Goal: Task Accomplishment & Management: Use online tool/utility

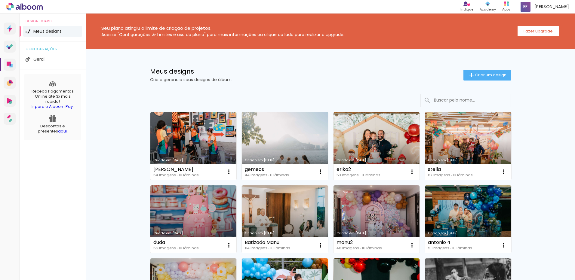
click at [277, 133] on link "Criado em [DATE]" at bounding box center [285, 146] width 86 height 68
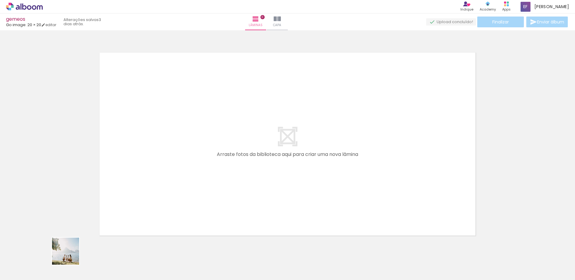
drag, startPoint x: 70, startPoint y: 256, endPoint x: 166, endPoint y: 190, distance: 116.2
click at [165, 190] on quentale-workspace at bounding box center [287, 140] width 575 height 280
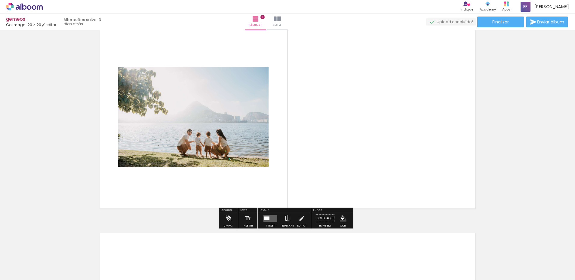
scroll to position [38, 0]
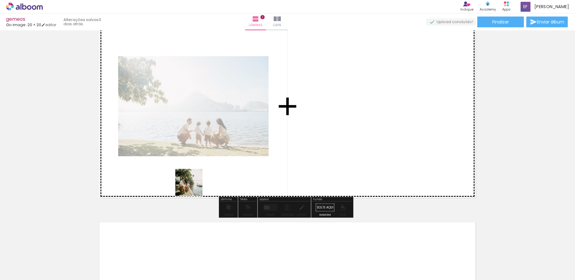
drag, startPoint x: 99, startPoint y: 261, endPoint x: 253, endPoint y: 150, distance: 189.7
click at [253, 150] on quentale-workspace at bounding box center [287, 140] width 575 height 280
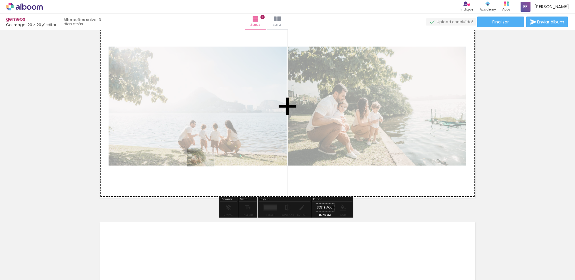
drag, startPoint x: 99, startPoint y: 262, endPoint x: 98, endPoint y: 250, distance: 11.8
click at [208, 164] on quentale-workspace at bounding box center [287, 140] width 575 height 280
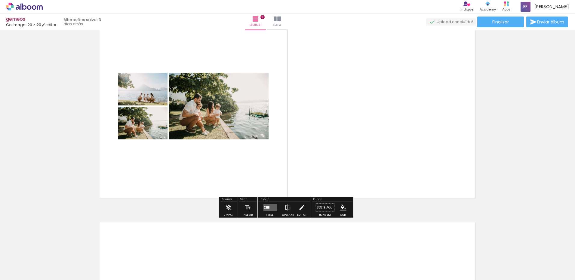
click at [26, 263] on input "Todas as fotos" at bounding box center [16, 262] width 23 height 5
click at [0, 0] on slot "Não utilizadas" at bounding box center [0, 0] width 0 height 0
type input "Não utilizadas"
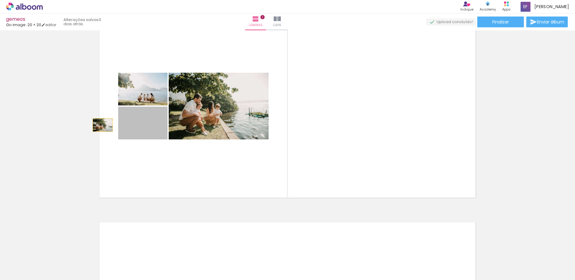
drag, startPoint x: 144, startPoint y: 122, endPoint x: 47, endPoint y: 125, distance: 96.6
click at [47, 125] on div "Inserir lâmina 1 de 1" at bounding box center [287, 203] width 575 height 416
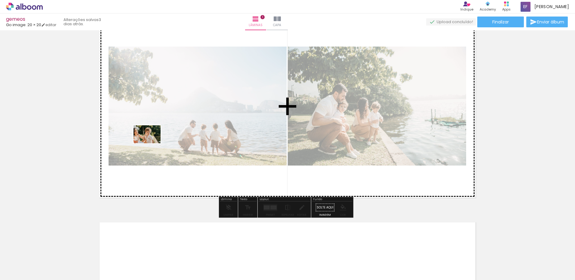
drag, startPoint x: 92, startPoint y: 251, endPoint x: 152, endPoint y: 144, distance: 122.8
click at [152, 144] on quentale-workspace at bounding box center [287, 140] width 575 height 280
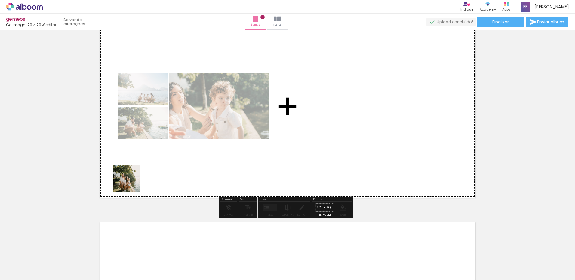
drag, startPoint x: 72, startPoint y: 253, endPoint x: 163, endPoint y: 158, distance: 131.9
click at [163, 158] on quentale-workspace at bounding box center [287, 140] width 575 height 280
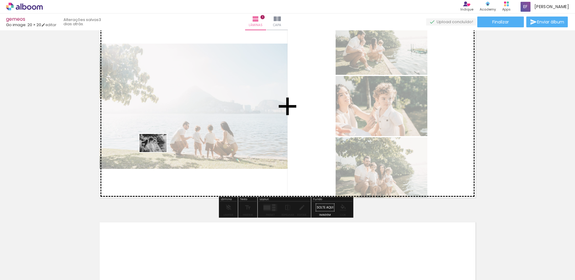
drag, startPoint x: 60, startPoint y: 262, endPoint x: 158, endPoint y: 152, distance: 146.8
click at [158, 152] on quentale-workspace at bounding box center [287, 140] width 575 height 280
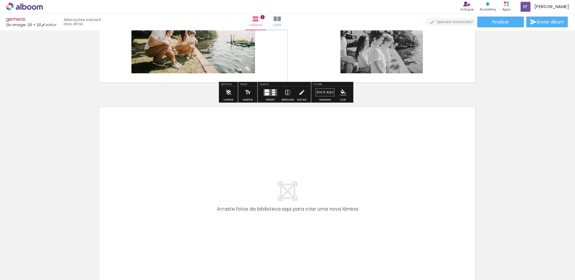
scroll to position [218, 0]
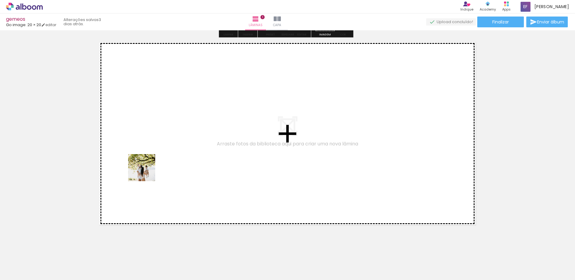
drag, startPoint x: 66, startPoint y: 255, endPoint x: 151, endPoint y: 169, distance: 121.3
click at [151, 169] on quentale-workspace at bounding box center [287, 140] width 575 height 280
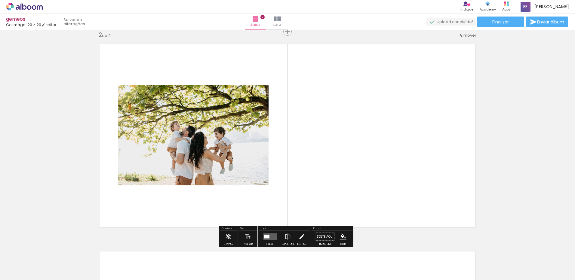
scroll to position [216, 0]
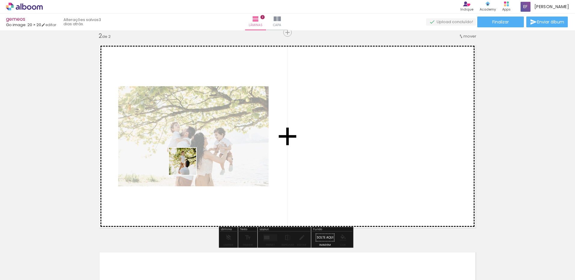
drag, startPoint x: 62, startPoint y: 262, endPoint x: 190, endPoint y: 164, distance: 161.6
click at [190, 164] on quentale-workspace at bounding box center [287, 140] width 575 height 280
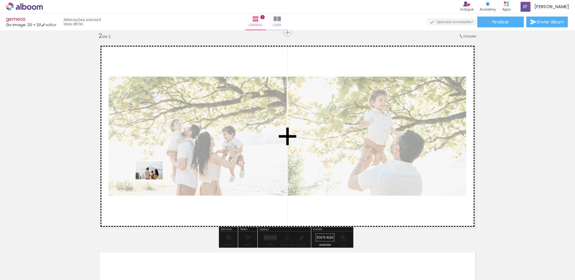
drag, startPoint x: 96, startPoint y: 259, endPoint x: 154, endPoint y: 180, distance: 97.8
click at [154, 180] on quentale-workspace at bounding box center [287, 140] width 575 height 280
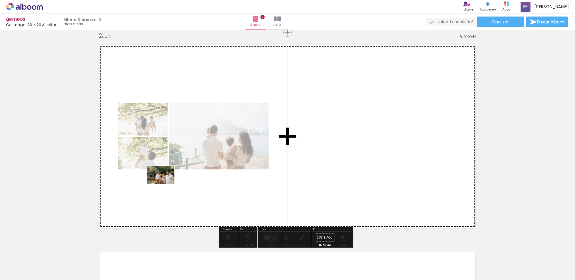
drag, startPoint x: 98, startPoint y: 265, endPoint x: 165, endPoint y: 184, distance: 104.9
click at [165, 184] on quentale-workspace at bounding box center [287, 140] width 575 height 280
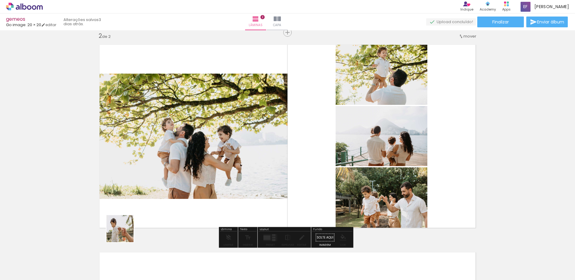
drag, startPoint x: 101, startPoint y: 256, endPoint x: 182, endPoint y: 192, distance: 103.4
click at [178, 189] on quentale-workspace at bounding box center [287, 140] width 575 height 280
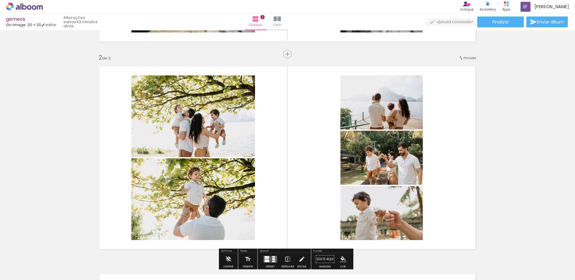
scroll to position [224, 0]
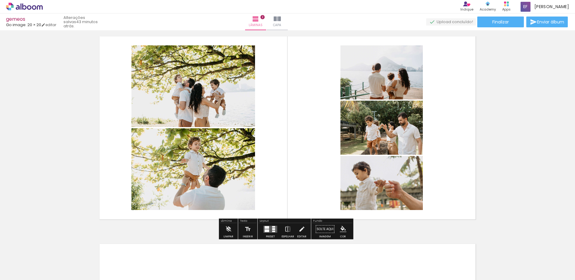
click at [268, 233] on div at bounding box center [270, 230] width 16 height 12
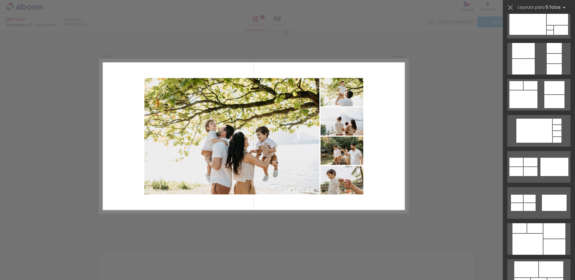
scroll to position [481, 0]
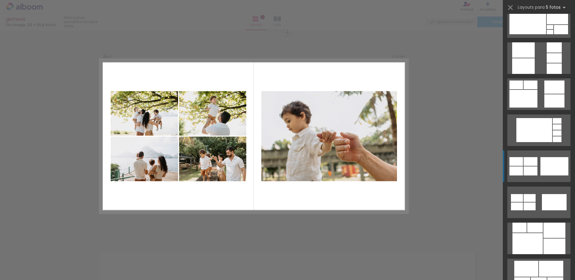
click at [547, 168] on div at bounding box center [555, 166] width 28 height 18
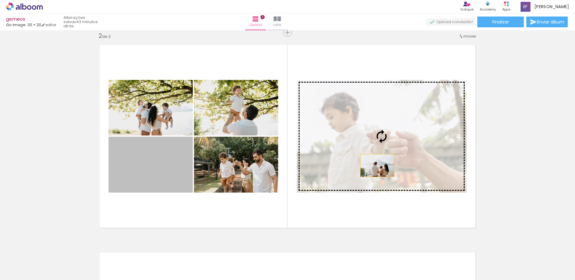
drag, startPoint x: 290, startPoint y: 166, endPoint x: 383, endPoint y: 166, distance: 93.0
click at [0, 0] on slot at bounding box center [0, 0] width 0 height 0
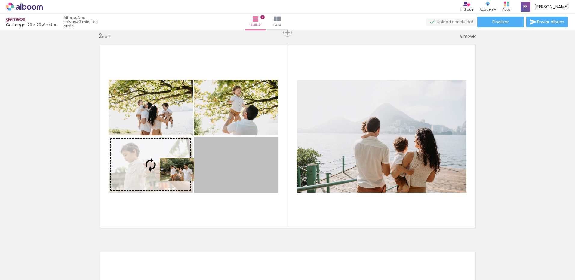
drag, startPoint x: 238, startPoint y: 168, endPoint x: 175, endPoint y: 170, distance: 63.2
click at [0, 0] on slot at bounding box center [0, 0] width 0 height 0
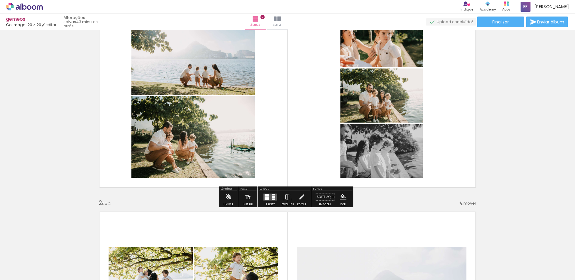
scroll to position [60, 0]
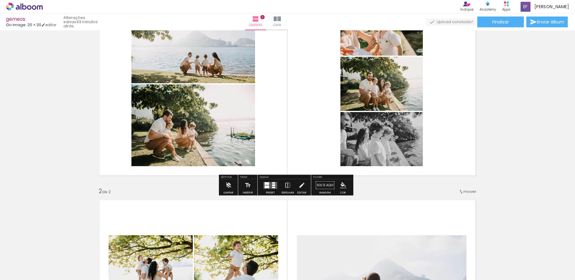
click at [269, 187] on quentale-layouter at bounding box center [271, 185] width 14 height 7
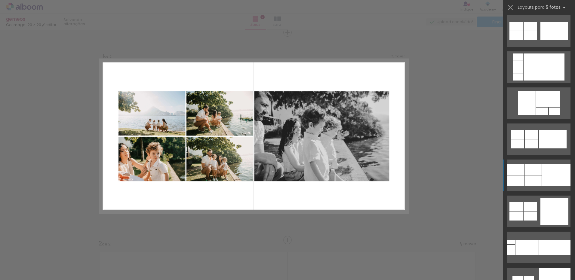
scroll to position [3400, 0]
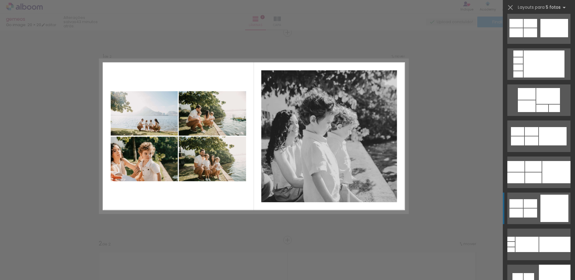
click at [552, 197] on div at bounding box center [555, 208] width 28 height 27
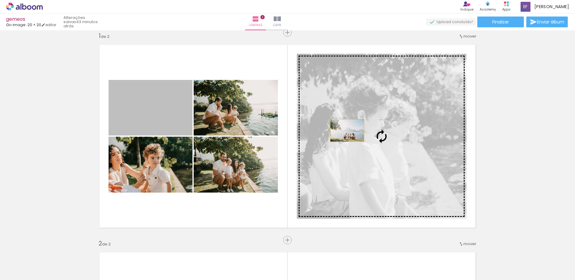
drag, startPoint x: 164, startPoint y: 116, endPoint x: 345, endPoint y: 131, distance: 181.7
click at [0, 0] on slot at bounding box center [0, 0] width 0 height 0
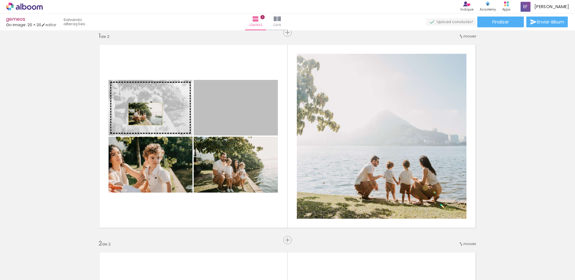
drag, startPoint x: 249, startPoint y: 121, endPoint x: 143, endPoint y: 114, distance: 105.8
click at [0, 0] on slot at bounding box center [0, 0] width 0 height 0
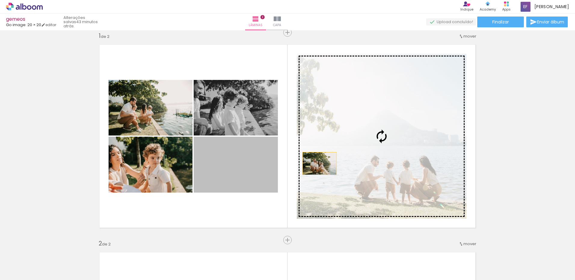
drag, startPoint x: 221, startPoint y: 172, endPoint x: 360, endPoint y: 163, distance: 139.3
click at [0, 0] on slot at bounding box center [0, 0] width 0 height 0
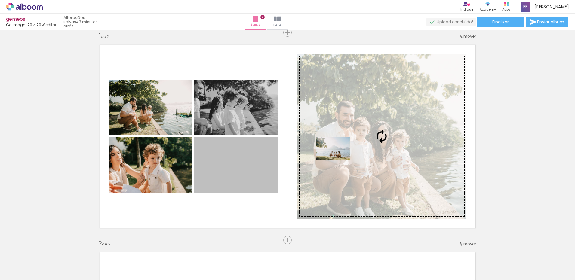
drag, startPoint x: 249, startPoint y: 168, endPoint x: 347, endPoint y: 148, distance: 100.1
click at [0, 0] on slot at bounding box center [0, 0] width 0 height 0
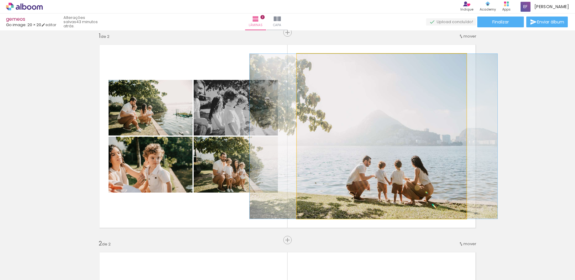
click at [292, 139] on quentale-layouter at bounding box center [288, 136] width 386 height 193
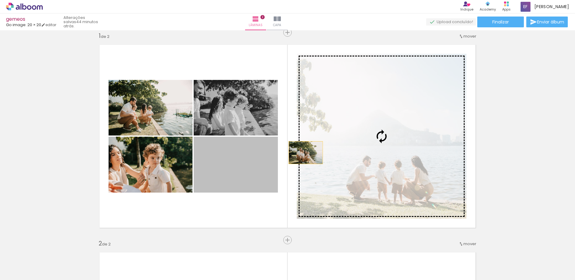
drag, startPoint x: 219, startPoint y: 164, endPoint x: 315, endPoint y: 153, distance: 96.0
click at [0, 0] on slot at bounding box center [0, 0] width 0 height 0
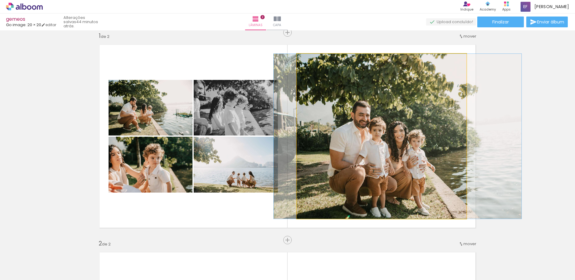
drag, startPoint x: 365, startPoint y: 158, endPoint x: 379, endPoint y: 157, distance: 14.5
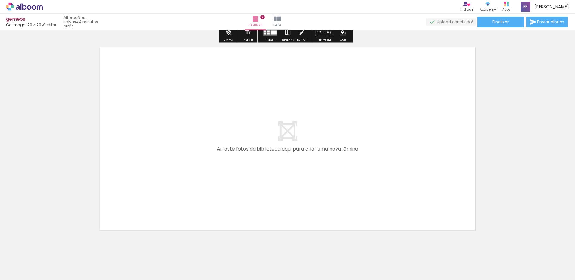
scroll to position [435, 0]
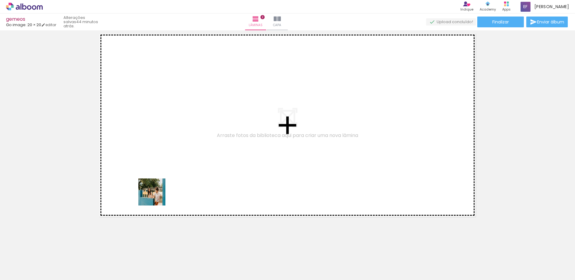
drag, startPoint x: 92, startPoint y: 259, endPoint x: 156, endPoint y: 197, distance: 90.0
click at [156, 197] on quentale-workspace at bounding box center [287, 140] width 575 height 280
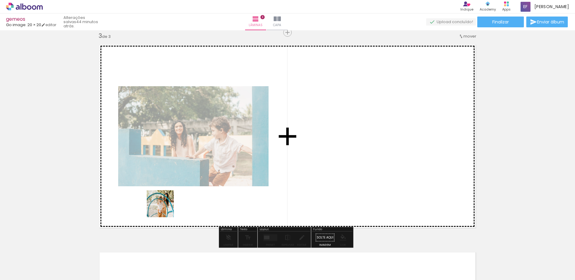
drag, startPoint x: 143, startPoint y: 227, endPoint x: 185, endPoint y: 194, distance: 53.2
click at [185, 194] on quentale-workspace at bounding box center [287, 140] width 575 height 280
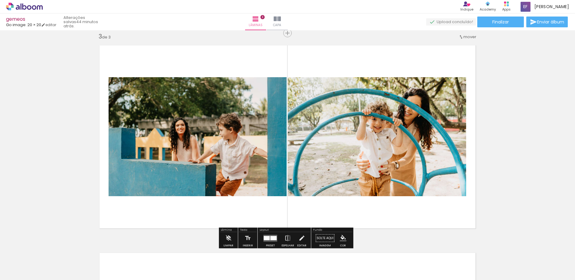
scroll to position [424, 0]
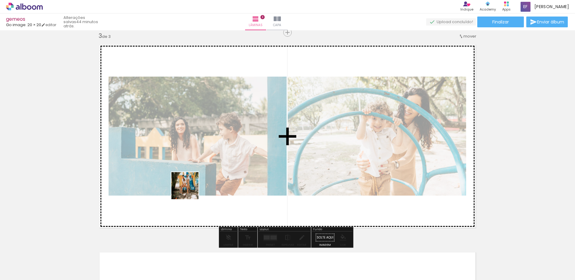
drag, startPoint x: 133, startPoint y: 258, endPoint x: 202, endPoint y: 175, distance: 107.5
click at [202, 175] on quentale-workspace at bounding box center [287, 140] width 575 height 280
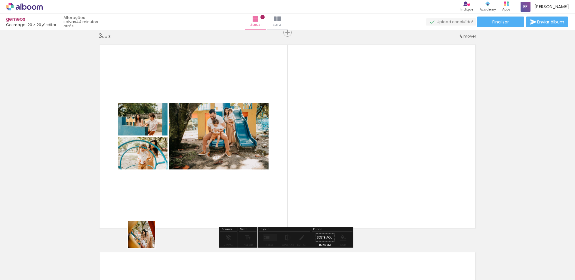
drag, startPoint x: 131, startPoint y: 258, endPoint x: 213, endPoint y: 172, distance: 119.4
click at [213, 172] on quentale-workspace at bounding box center [287, 140] width 575 height 280
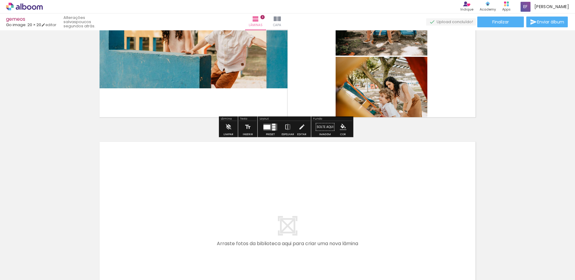
scroll to position [544, 0]
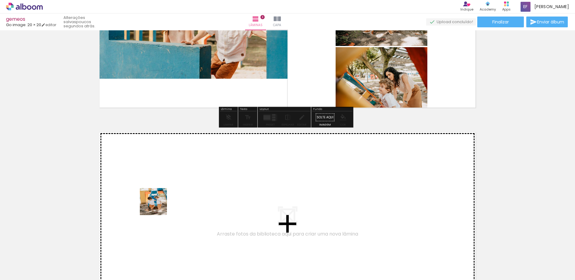
drag, startPoint x: 131, startPoint y: 261, endPoint x: 158, endPoint y: 206, distance: 60.3
click at [158, 206] on quentale-workspace at bounding box center [287, 140] width 575 height 280
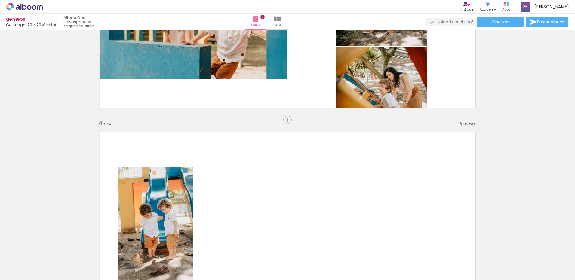
scroll to position [631, 0]
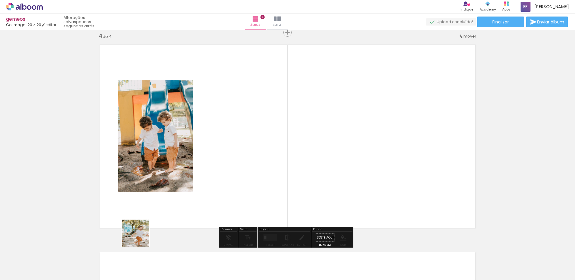
drag, startPoint x: 125, startPoint y: 262, endPoint x: 161, endPoint y: 210, distance: 63.3
click at [159, 204] on quentale-workspace at bounding box center [287, 140] width 575 height 280
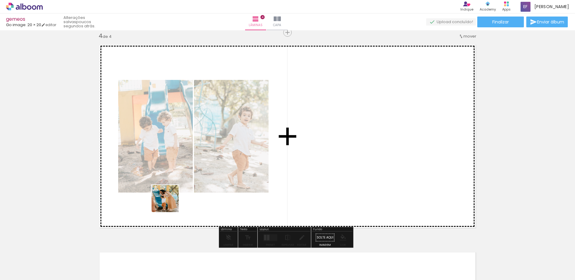
drag, startPoint x: 137, startPoint y: 249, endPoint x: 171, endPoint y: 213, distance: 50.0
click at [176, 197] on quentale-workspace at bounding box center [287, 140] width 575 height 280
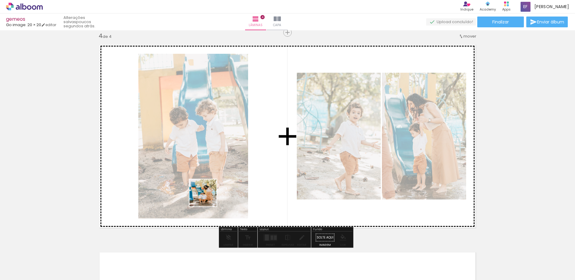
drag, startPoint x: 133, startPoint y: 257, endPoint x: 208, endPoint y: 198, distance: 95.3
click at [208, 198] on quentale-workspace at bounding box center [287, 140] width 575 height 280
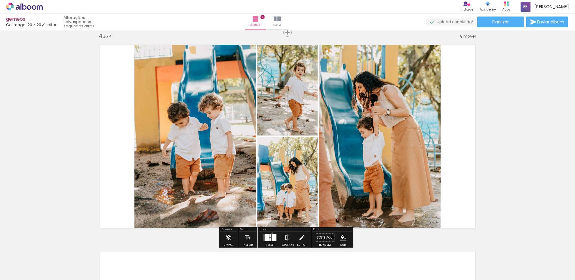
click at [271, 233] on div at bounding box center [270, 238] width 16 height 12
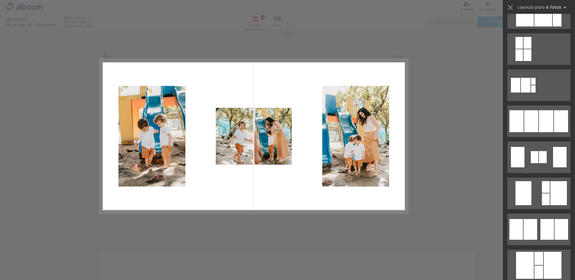
scroll to position [361, 0]
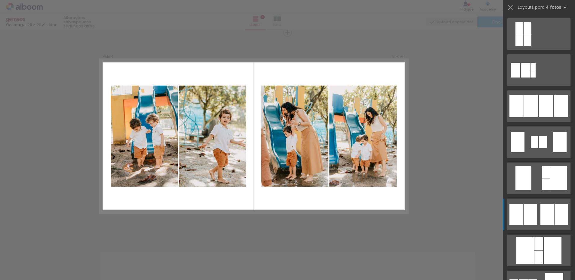
click at [555, 213] on div at bounding box center [562, 214] width 14 height 21
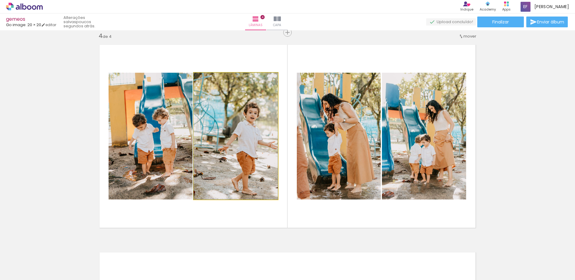
drag, startPoint x: 265, startPoint y: 147, endPoint x: 248, endPoint y: 144, distance: 17.4
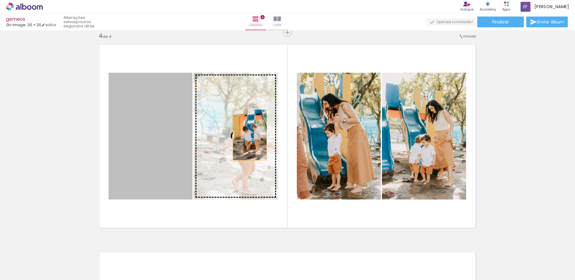
drag, startPoint x: 140, startPoint y: 134, endPoint x: 248, endPoint y: 135, distance: 107.4
click at [0, 0] on slot at bounding box center [0, 0] width 0 height 0
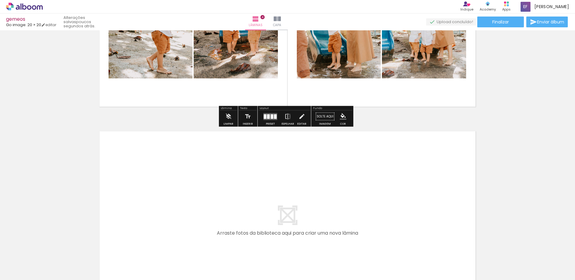
scroll to position [782, 0]
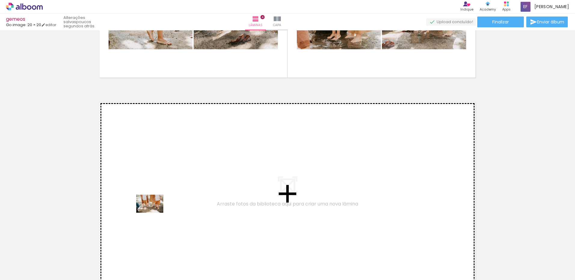
drag, startPoint x: 139, startPoint y: 258, endPoint x: 154, endPoint y: 213, distance: 47.9
click at [154, 213] on quentale-workspace at bounding box center [287, 140] width 575 height 280
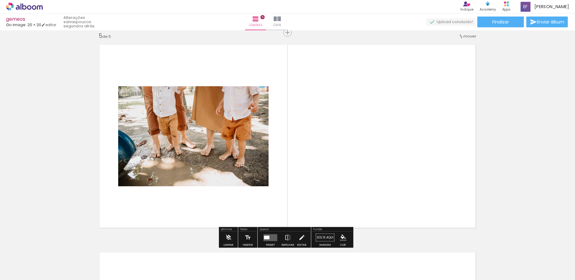
scroll to position [839, 0]
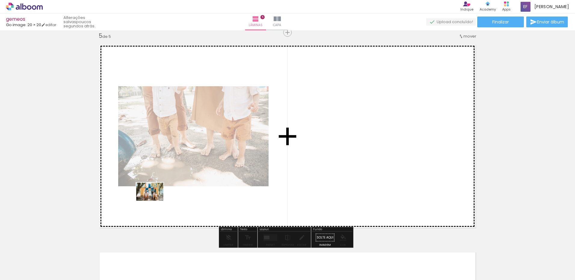
drag, startPoint x: 124, startPoint y: 264, endPoint x: 154, endPoint y: 201, distance: 70.1
click at [154, 201] on quentale-workspace at bounding box center [287, 140] width 575 height 280
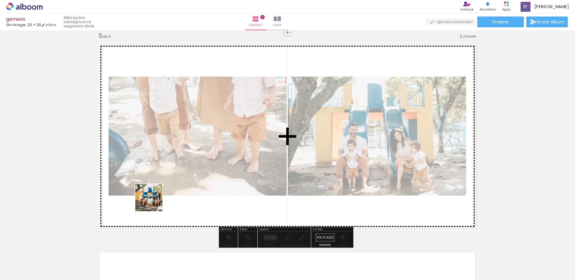
drag, startPoint x: 134, startPoint y: 258, endPoint x: 159, endPoint y: 188, distance: 74.7
click at [159, 188] on quentale-workspace at bounding box center [287, 140] width 575 height 280
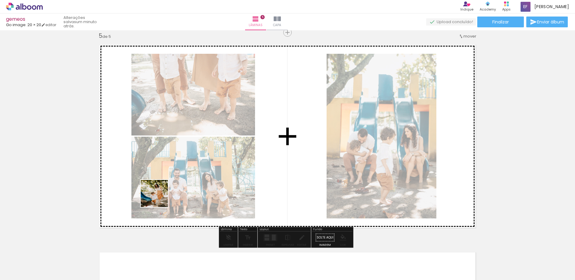
drag, startPoint x: 137, startPoint y: 258, endPoint x: 159, endPoint y: 198, distance: 63.3
click at [159, 198] on quentale-workspace at bounding box center [287, 140] width 575 height 280
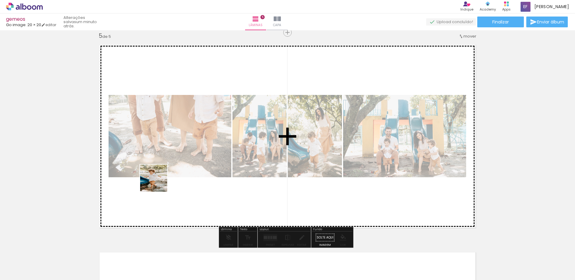
drag, startPoint x: 133, startPoint y: 252, endPoint x: 158, endPoint y: 183, distance: 73.8
click at [158, 183] on quentale-workspace at bounding box center [287, 140] width 575 height 280
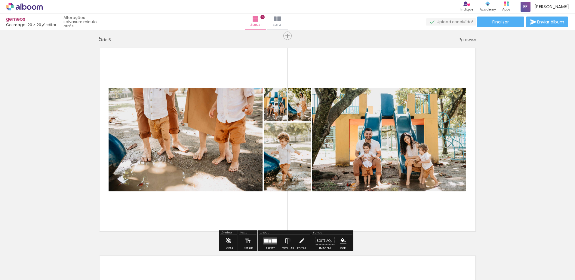
scroll to position [869, 0]
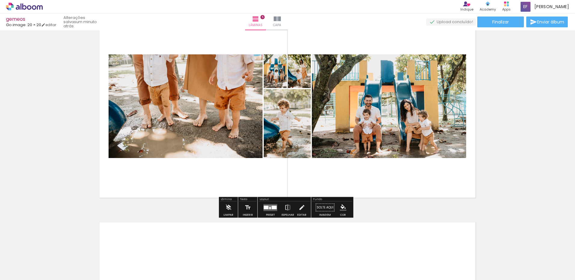
click at [272, 206] on div at bounding box center [274, 208] width 5 height 4
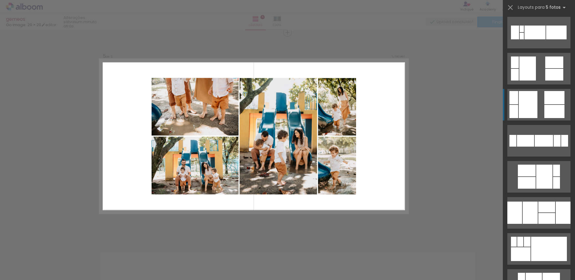
scroll to position [391, 0]
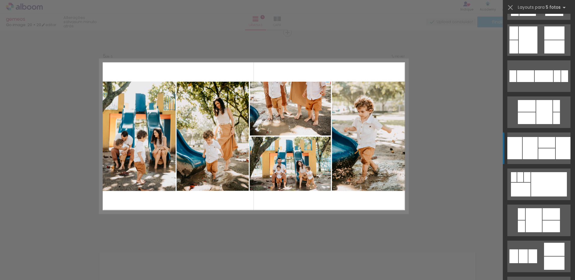
click at [561, 153] on div at bounding box center [563, 148] width 15 height 22
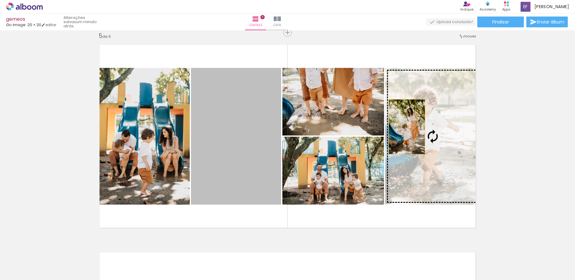
drag, startPoint x: 248, startPoint y: 136, endPoint x: 410, endPoint y: 128, distance: 162.3
click at [0, 0] on slot at bounding box center [0, 0] width 0 height 0
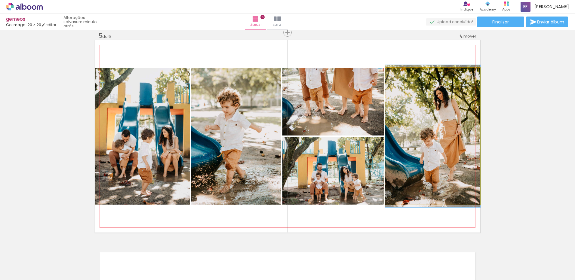
drag, startPoint x: 419, startPoint y: 127, endPoint x: 414, endPoint y: 126, distance: 5.6
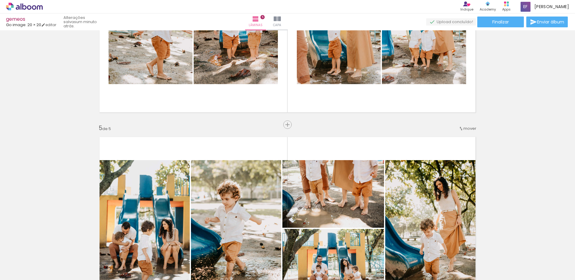
scroll to position [749, 0]
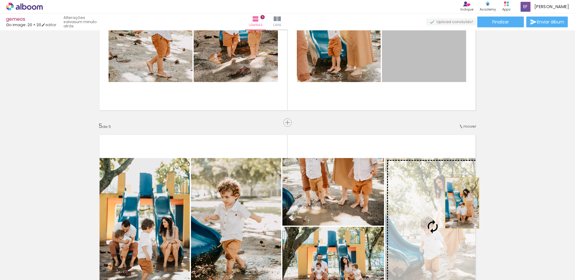
drag, startPoint x: 429, startPoint y: 52, endPoint x: 460, endPoint y: 203, distance: 154.5
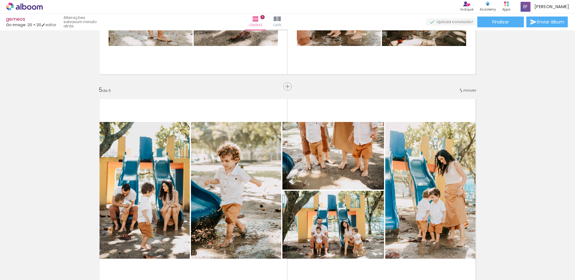
scroll to position [839, 0]
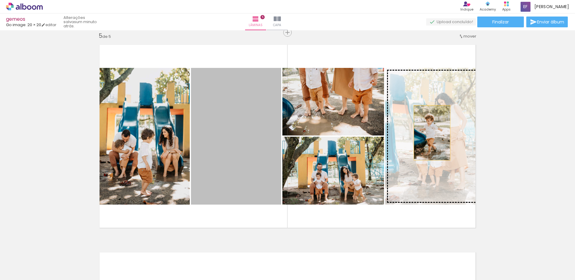
drag, startPoint x: 250, startPoint y: 134, endPoint x: 430, endPoint y: 133, distance: 179.9
click at [0, 0] on slot at bounding box center [0, 0] width 0 height 0
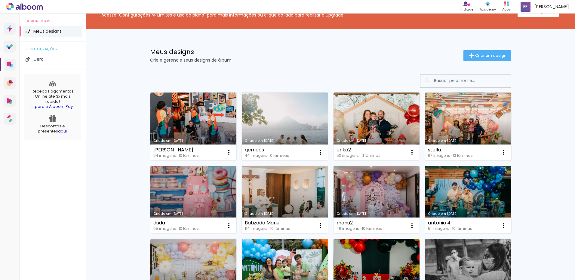
scroll to position [30, 0]
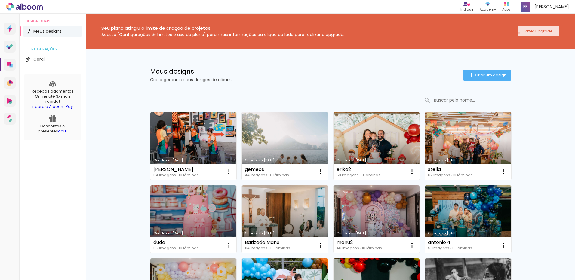
click at [518, 32] on paper-button "Fazer upgrade" at bounding box center [538, 31] width 41 height 11
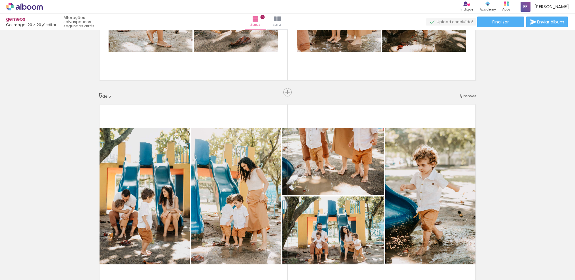
scroll to position [839, 0]
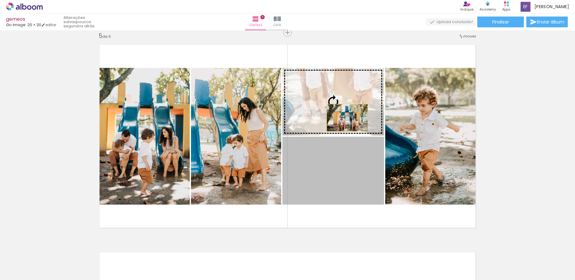
drag, startPoint x: 314, startPoint y: 190, endPoint x: 347, endPoint y: 106, distance: 89.9
click at [0, 0] on slot at bounding box center [0, 0] width 0 height 0
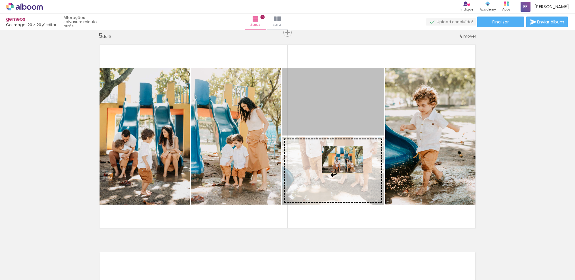
drag, startPoint x: 347, startPoint y: 106, endPoint x: 340, endPoint y: 161, distance: 55.5
click at [0, 0] on slot at bounding box center [0, 0] width 0 height 0
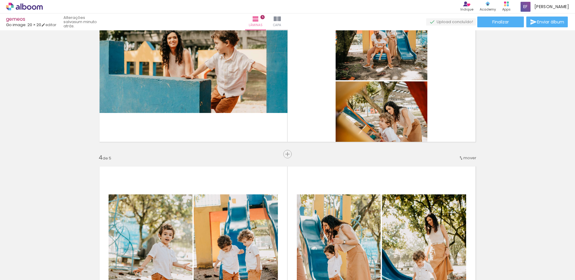
scroll to position [448, 0]
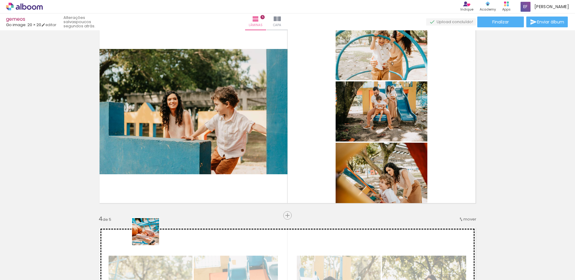
drag, startPoint x: 131, startPoint y: 259, endPoint x: 155, endPoint y: 246, distance: 27.2
click at [186, 193] on quentale-workspace at bounding box center [287, 140] width 575 height 280
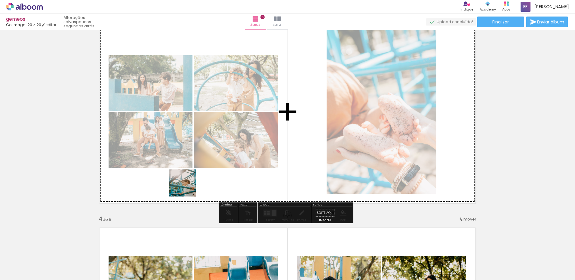
drag, startPoint x: 130, startPoint y: 261, endPoint x: 189, endPoint y: 186, distance: 95.8
click at [189, 186] on quentale-workspace at bounding box center [287, 140] width 575 height 280
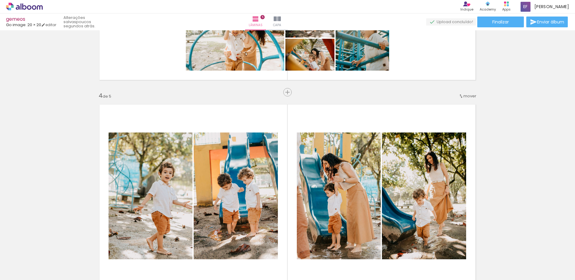
scroll to position [478, 0]
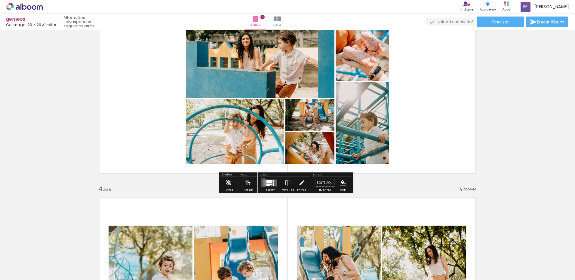
click at [262, 183] on div at bounding box center [270, 183] width 16 height 12
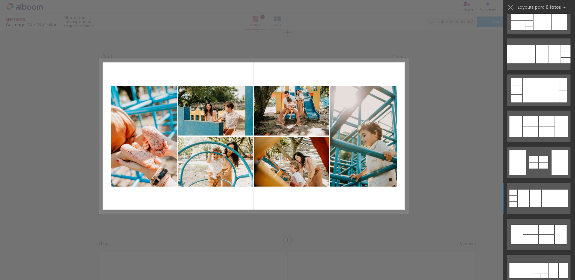
scroll to position [1414, 0]
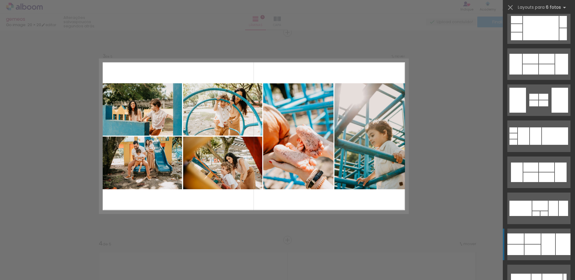
click at [550, 237] on div at bounding box center [549, 245] width 14 height 22
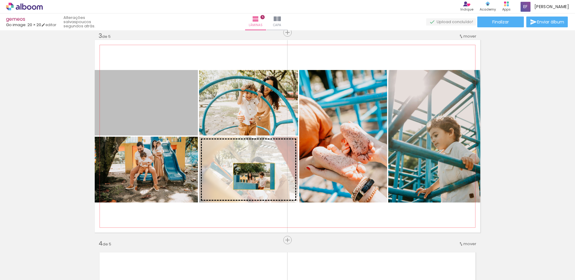
drag, startPoint x: 167, startPoint y: 113, endPoint x: 252, endPoint y: 177, distance: 106.0
click at [0, 0] on slot at bounding box center [0, 0] width 0 height 0
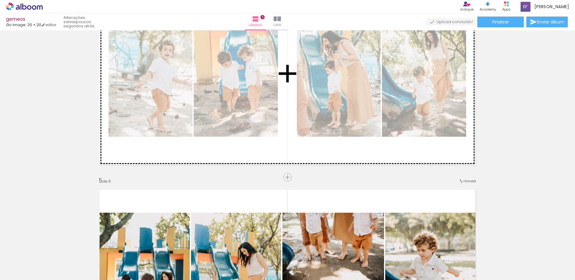
scroll to position [845, 0]
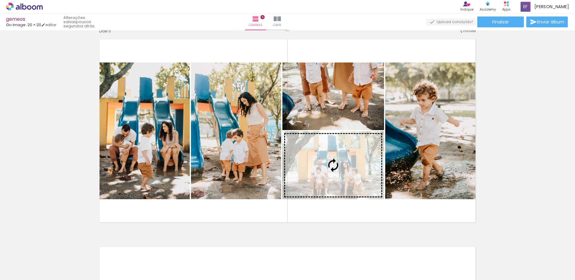
drag, startPoint x: 127, startPoint y: 105, endPoint x: 369, endPoint y: 181, distance: 253.4
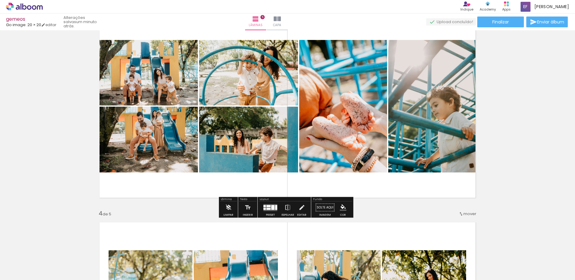
scroll to position [424, 0]
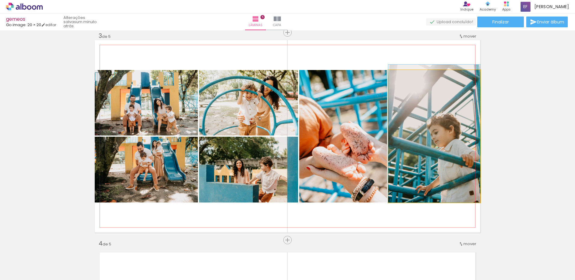
drag, startPoint x: 448, startPoint y: 160, endPoint x: 436, endPoint y: 141, distance: 22.5
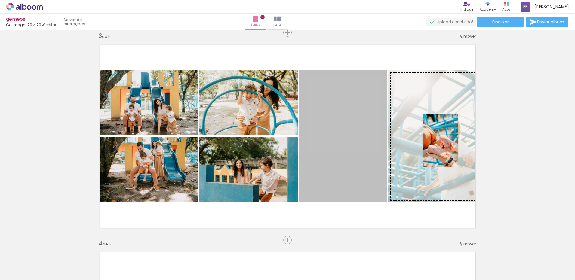
drag, startPoint x: 366, startPoint y: 139, endPoint x: 438, endPoint y: 141, distance: 72.5
click at [0, 0] on slot at bounding box center [0, 0] width 0 height 0
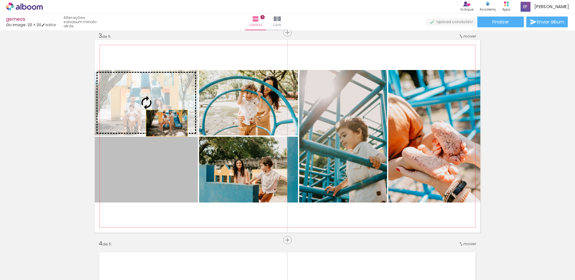
drag, startPoint x: 168, startPoint y: 162, endPoint x: 165, endPoint y: 121, distance: 40.8
click at [0, 0] on slot at bounding box center [0, 0] width 0 height 0
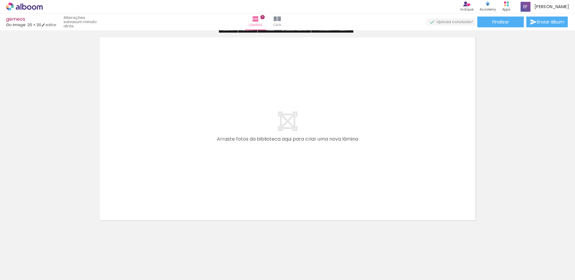
scroll to position [1055, 0]
drag, startPoint x: 134, startPoint y: 252, endPoint x: 165, endPoint y: 187, distance: 72.0
click at [165, 187] on quentale-workspace at bounding box center [287, 140] width 575 height 280
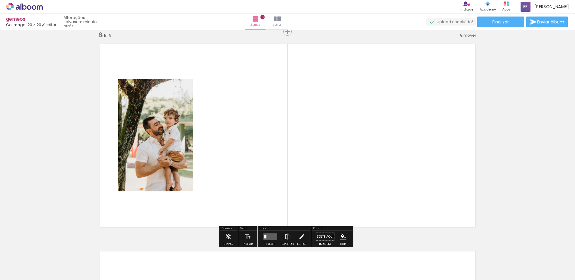
scroll to position [1047, 0]
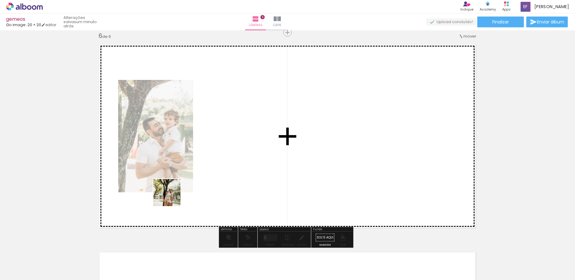
drag, startPoint x: 134, startPoint y: 261, endPoint x: 174, endPoint y: 195, distance: 77.6
click at [174, 195] on quentale-workspace at bounding box center [287, 140] width 575 height 280
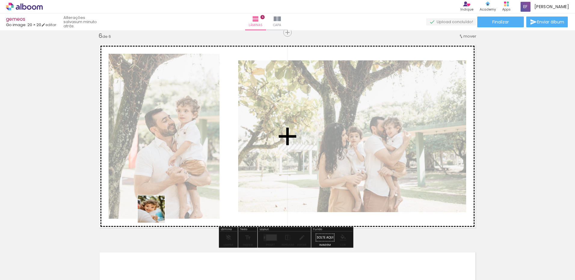
drag, startPoint x: 133, startPoint y: 261, endPoint x: 166, endPoint y: 215, distance: 56.3
click at [167, 189] on quentale-workspace at bounding box center [287, 140] width 575 height 280
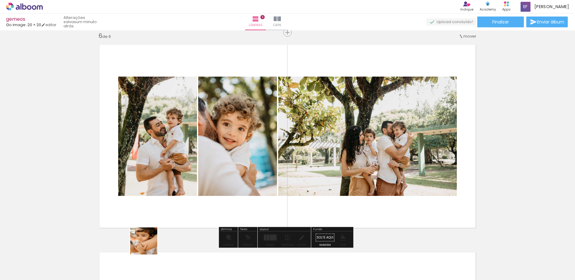
drag, startPoint x: 136, startPoint y: 264, endPoint x: 194, endPoint y: 196, distance: 89.8
click at [194, 196] on quentale-workspace at bounding box center [287, 140] width 575 height 280
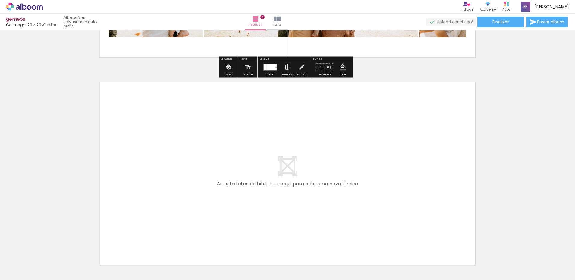
scroll to position [1258, 0]
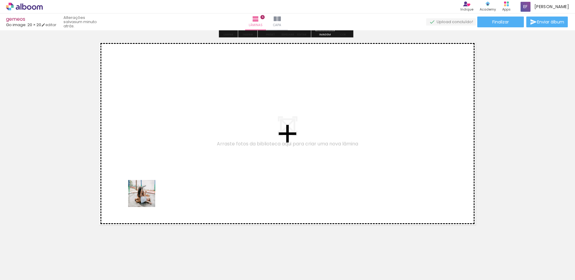
drag, startPoint x: 128, startPoint y: 261, endPoint x: 147, endPoint y: 196, distance: 67.8
click at [147, 196] on quentale-workspace at bounding box center [287, 140] width 575 height 280
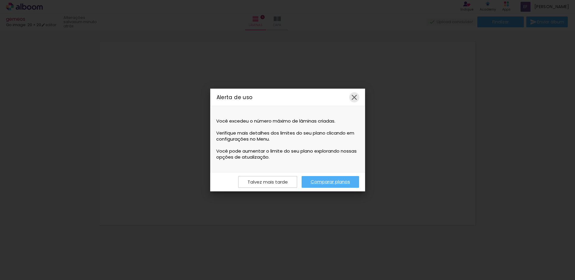
click at [356, 98] on iron-icon at bounding box center [354, 97] width 9 height 9
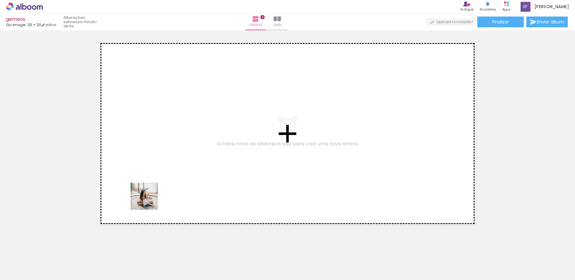
drag, startPoint x: 123, startPoint y: 254, endPoint x: 160, endPoint y: 178, distance: 84.8
click at [160, 178] on quentale-workspace at bounding box center [287, 140] width 575 height 280
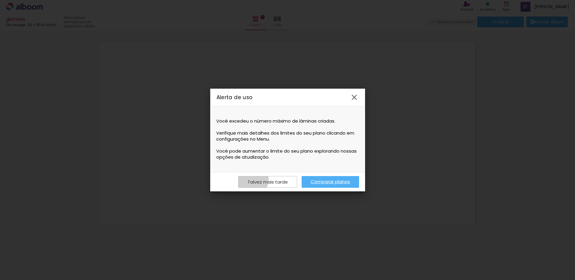
click at [0, 0] on slot "Talvez mais tarde" at bounding box center [0, 0] width 0 height 0
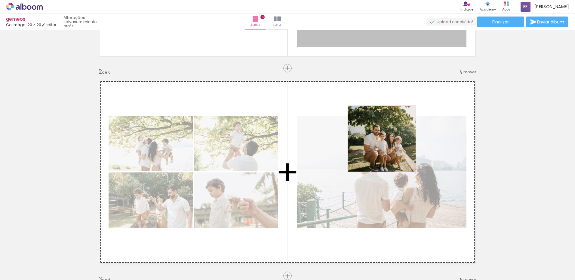
scroll to position [211, 0]
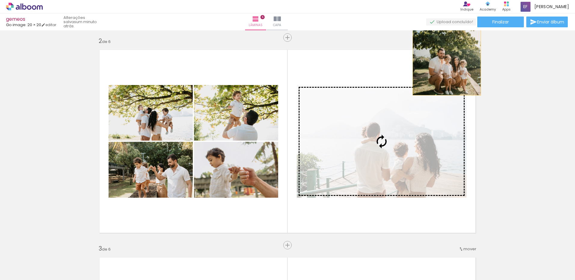
drag, startPoint x: 352, startPoint y: 101, endPoint x: 445, endPoint y: 183, distance: 123.5
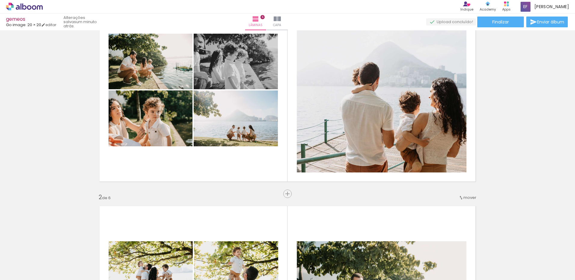
scroll to position [0, 0]
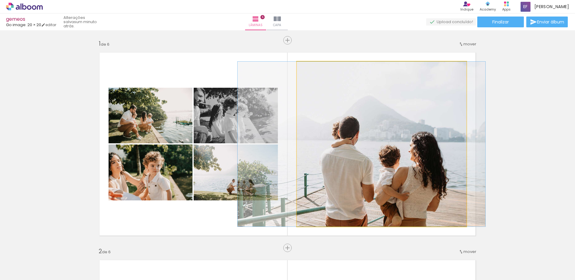
drag, startPoint x: 379, startPoint y: 171, endPoint x: 359, endPoint y: 170, distance: 20.2
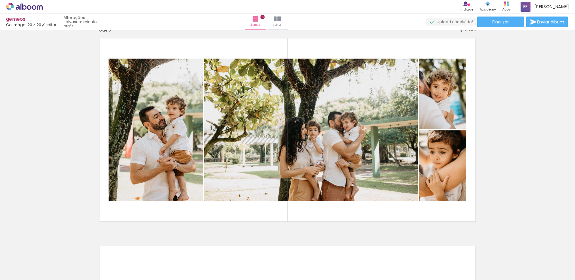
scroll to position [1053, 0]
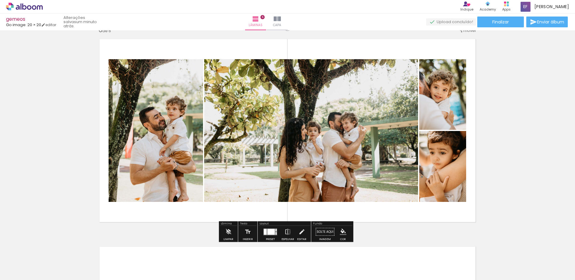
click at [267, 230] on div at bounding box center [271, 232] width 8 height 6
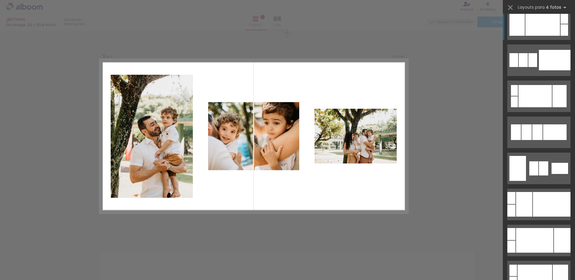
scroll to position [0, 0]
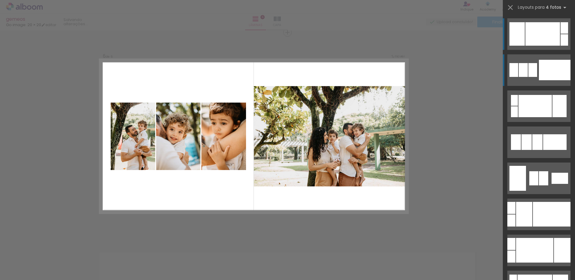
click at [555, 65] on div at bounding box center [555, 70] width 32 height 20
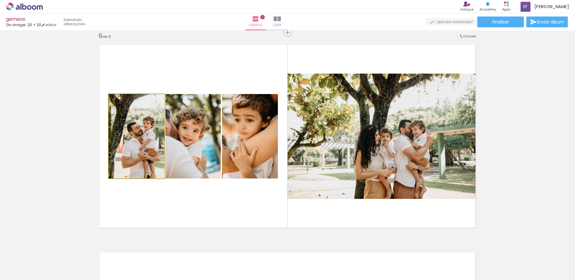
drag, startPoint x: 152, startPoint y: 150, endPoint x: 199, endPoint y: 147, distance: 47.4
click at [0, 0] on slot at bounding box center [0, 0] width 0 height 0
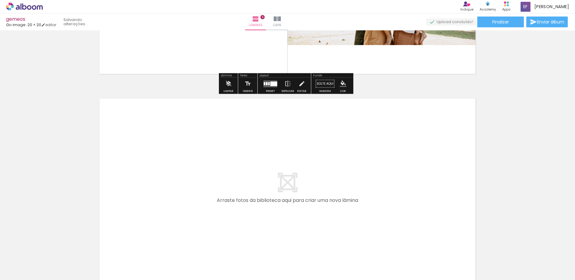
scroll to position [1258, 0]
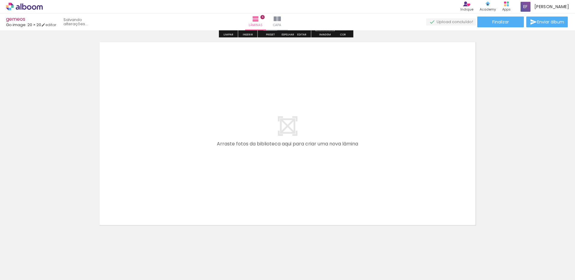
click at [19, 262] on input "Todas as fotos" at bounding box center [16, 262] width 23 height 5
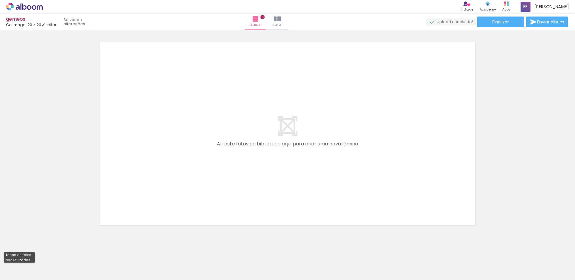
click at [0, 0] on slot "Não utilizadas" at bounding box center [0, 0] width 0 height 0
type input "Não utilizadas"
drag, startPoint x: 134, startPoint y: 262, endPoint x: 179, endPoint y: 187, distance: 87.1
click at [179, 187] on quentale-workspace at bounding box center [287, 140] width 575 height 280
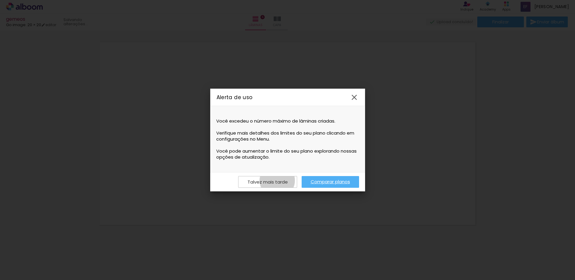
click at [0, 0] on slot "Talvez mais tarde" at bounding box center [0, 0] width 0 height 0
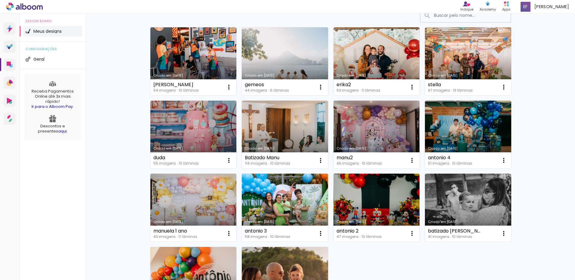
scroll to position [150, 0]
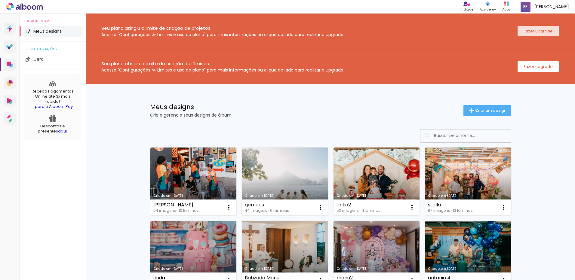
click at [546, 36] on paper-button "Fazer upgrade" at bounding box center [538, 31] width 41 height 11
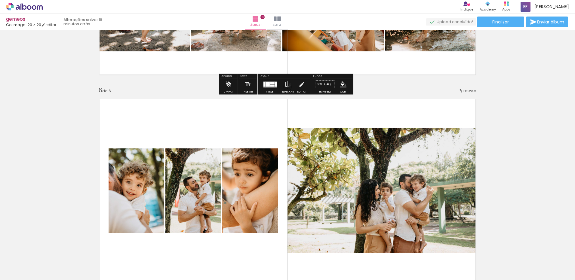
scroll to position [1113, 0]
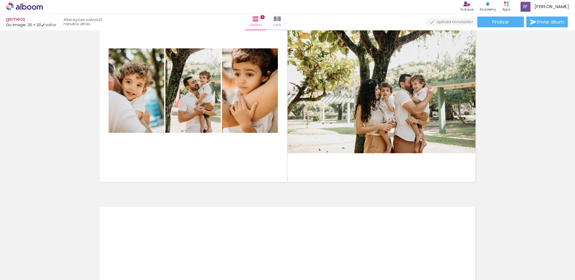
scroll to position [1053, 0]
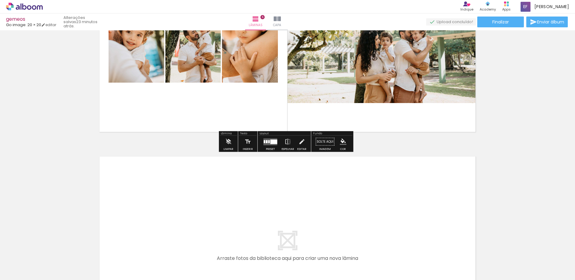
scroll to position [1113, 0]
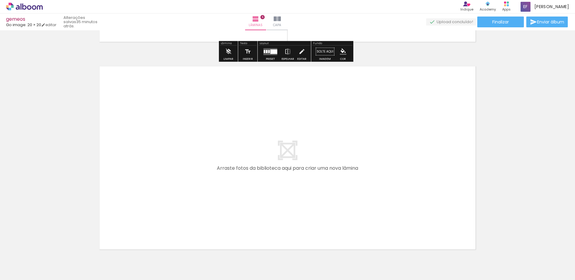
scroll to position [1266, 0]
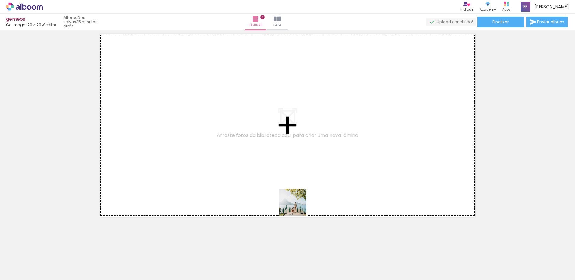
drag, startPoint x: 298, startPoint y: 207, endPoint x: 300, endPoint y: 170, distance: 37.1
click at [300, 170] on quentale-workspace at bounding box center [287, 140] width 575 height 280
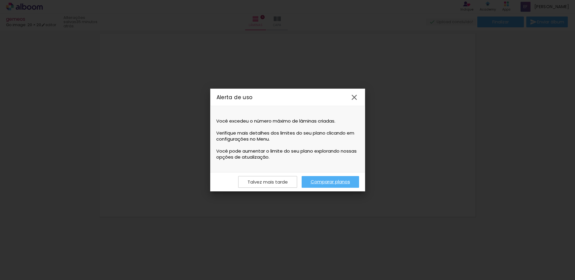
click at [353, 97] on iron-icon at bounding box center [354, 97] width 9 height 9
